Goal: Task Accomplishment & Management: Manage account settings

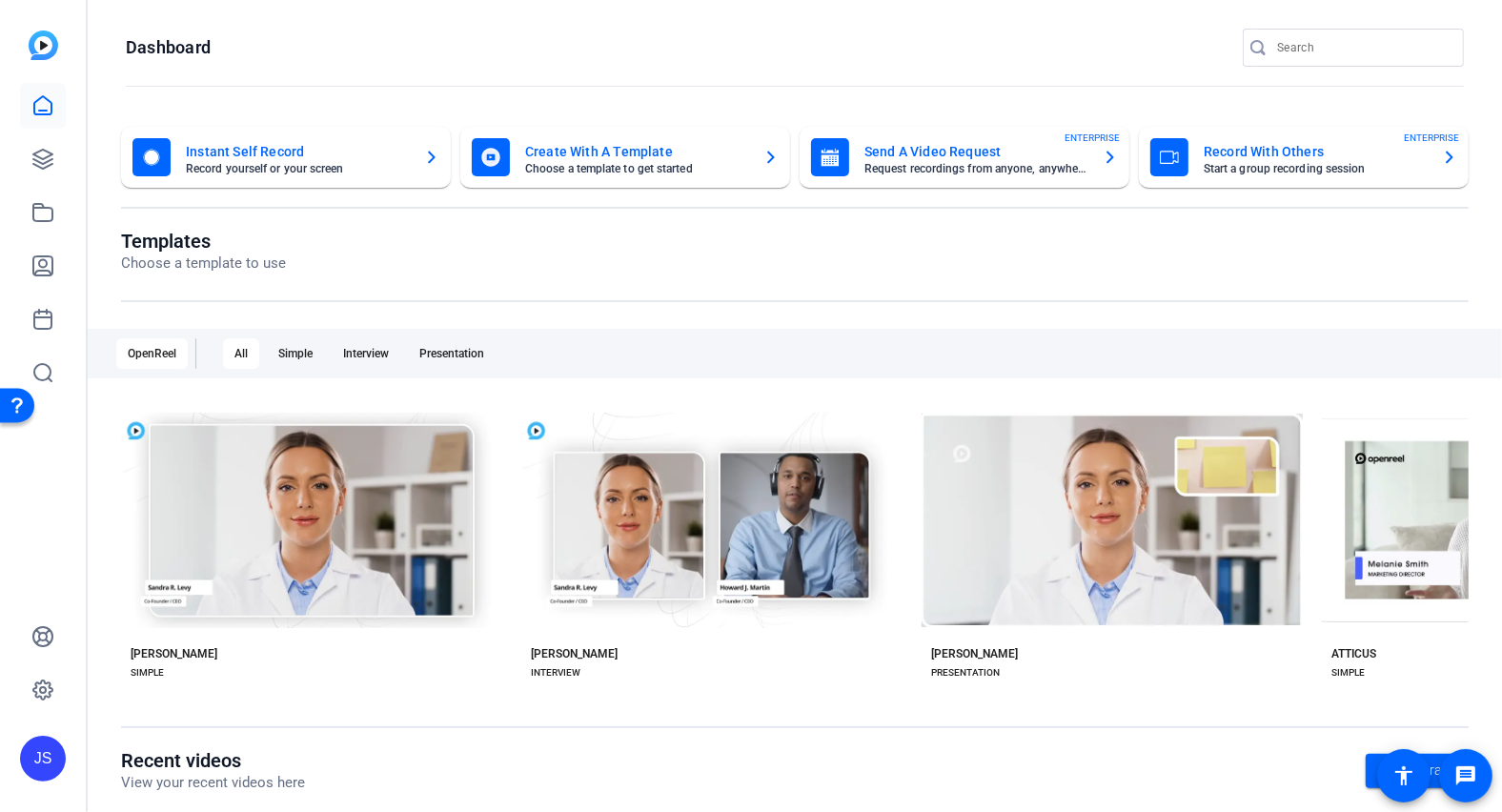
click at [47, 751] on div "JS" at bounding box center [42, 758] width 46 height 46
click at [216, 745] on mat-icon "logout" at bounding box center [227, 743] width 23 height 23
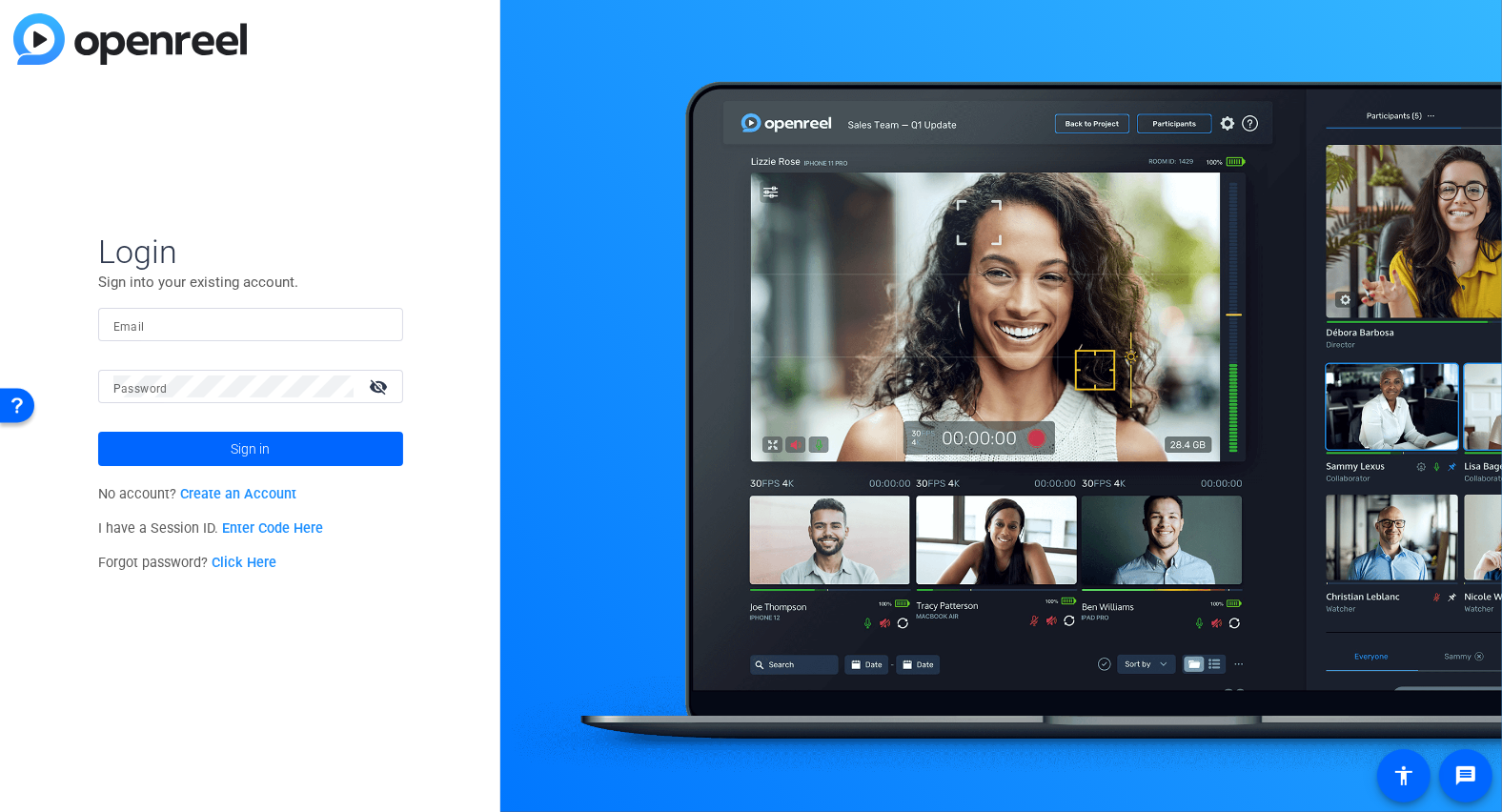
click at [155, 315] on input "Email" at bounding box center [250, 324] width 275 height 23
type input "jswain@openreel.com"
click at [253, 446] on span "Sign in" at bounding box center [250, 448] width 39 height 48
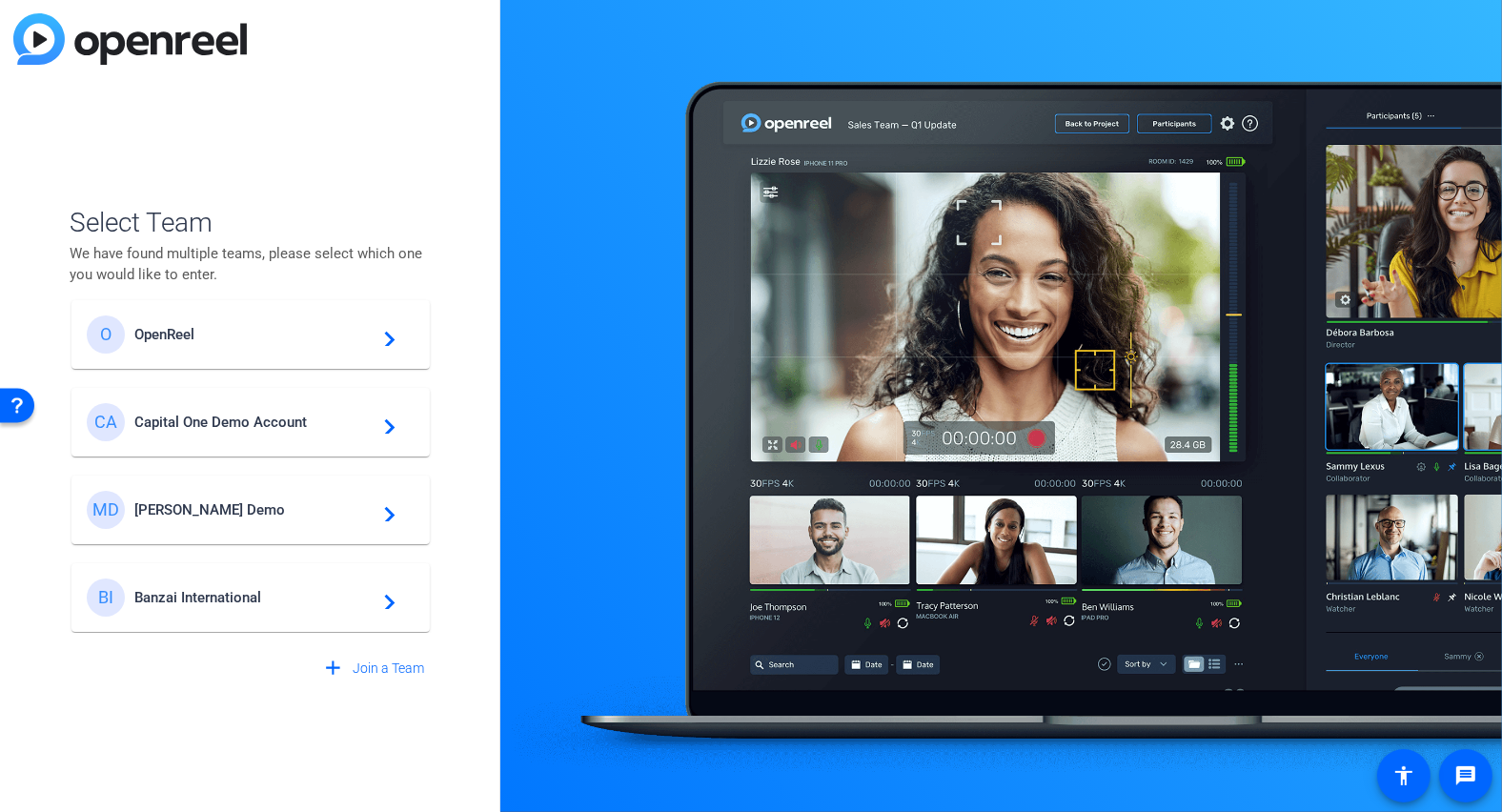
scroll to position [19, 0]
click at [188, 336] on span "OpenReel" at bounding box center [253, 336] width 239 height 18
